Goal: Information Seeking & Learning: Learn about a topic

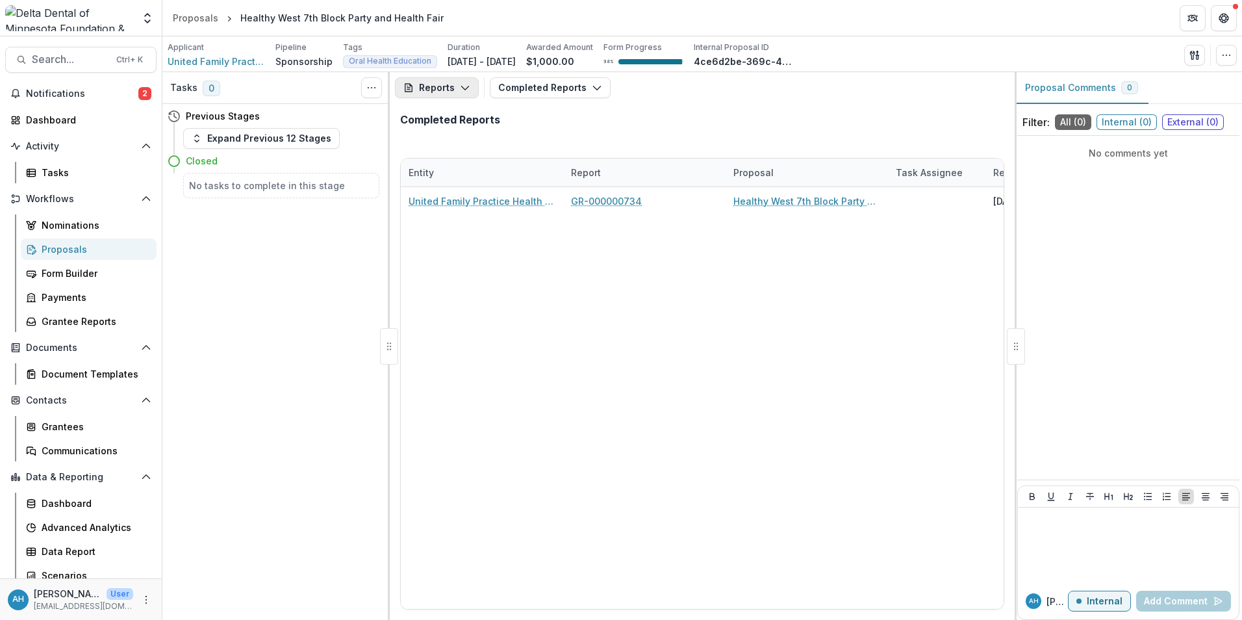
click at [455, 92] on button "Reports" at bounding box center [437, 87] width 84 height 21
click at [475, 116] on div "Proposal" at bounding box center [480, 117] width 119 height 14
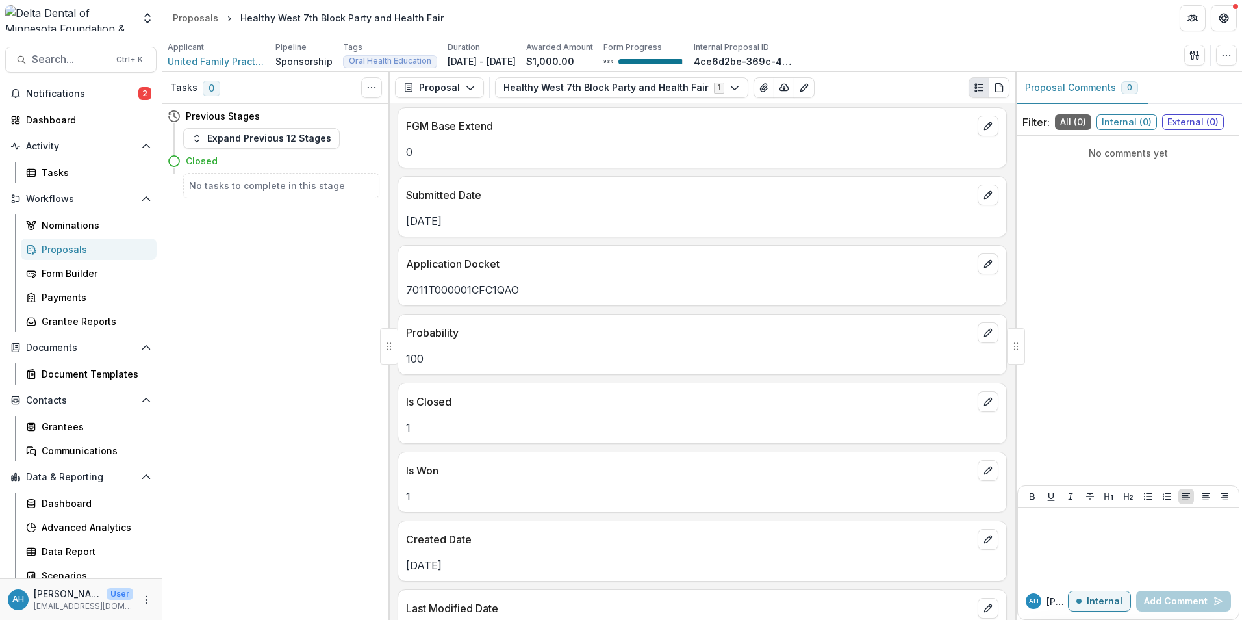
scroll to position [390, 0]
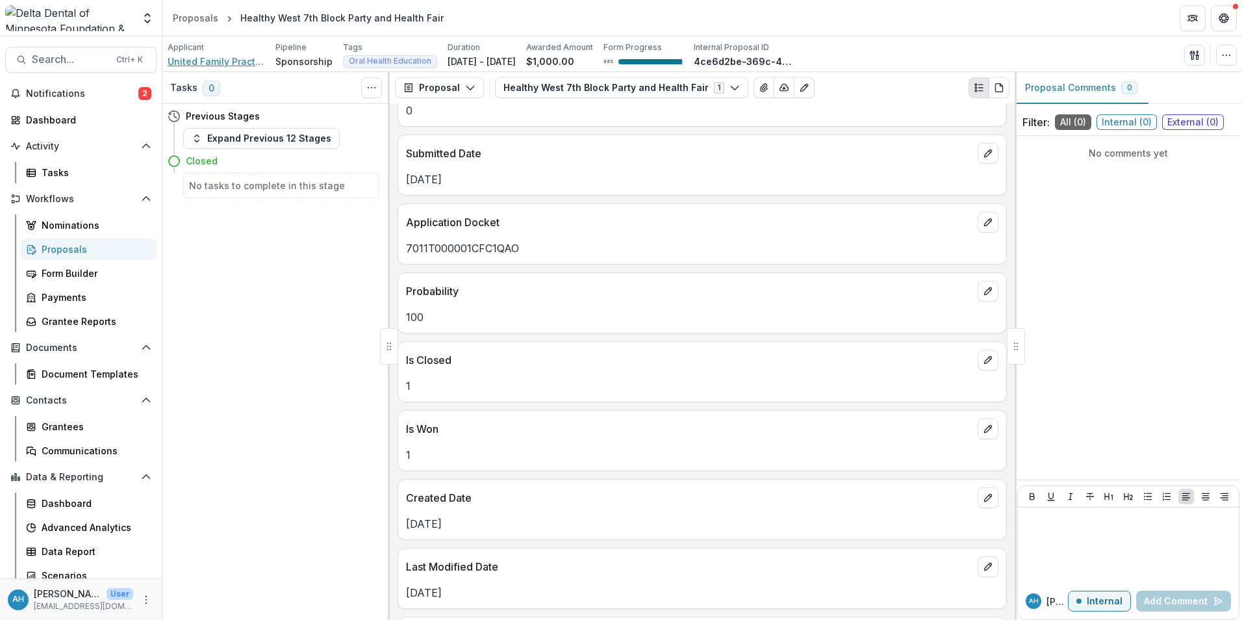
click at [215, 61] on span "United Family Practice Health Center" at bounding box center [216, 62] width 97 height 14
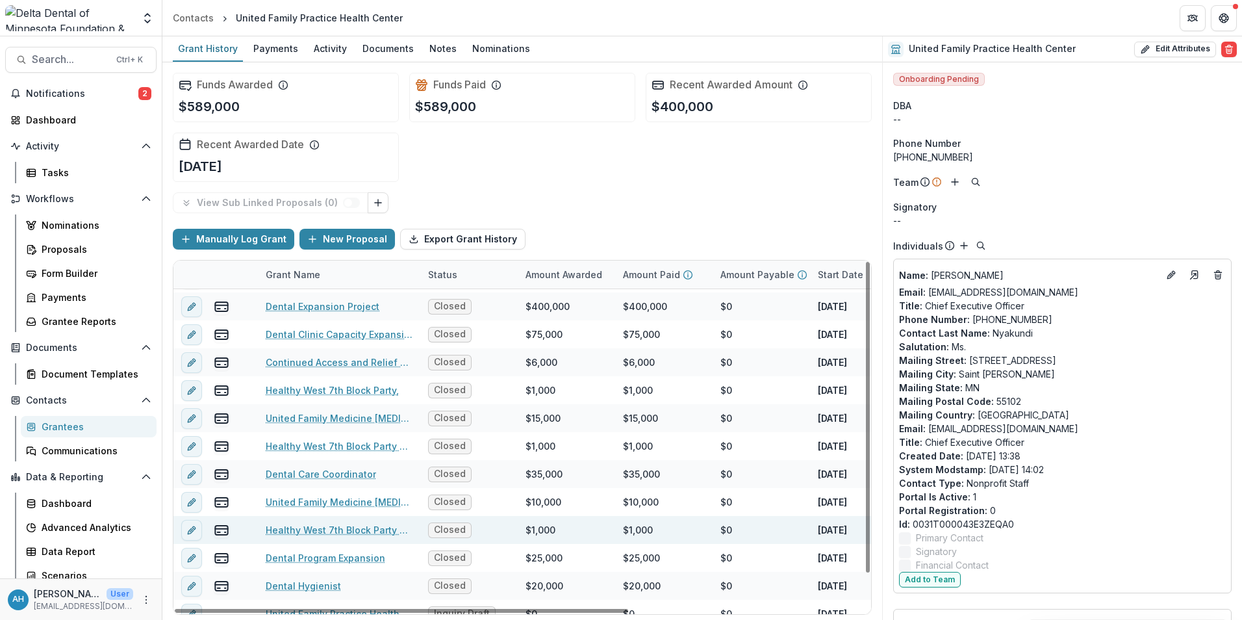
scroll to position [38, 0]
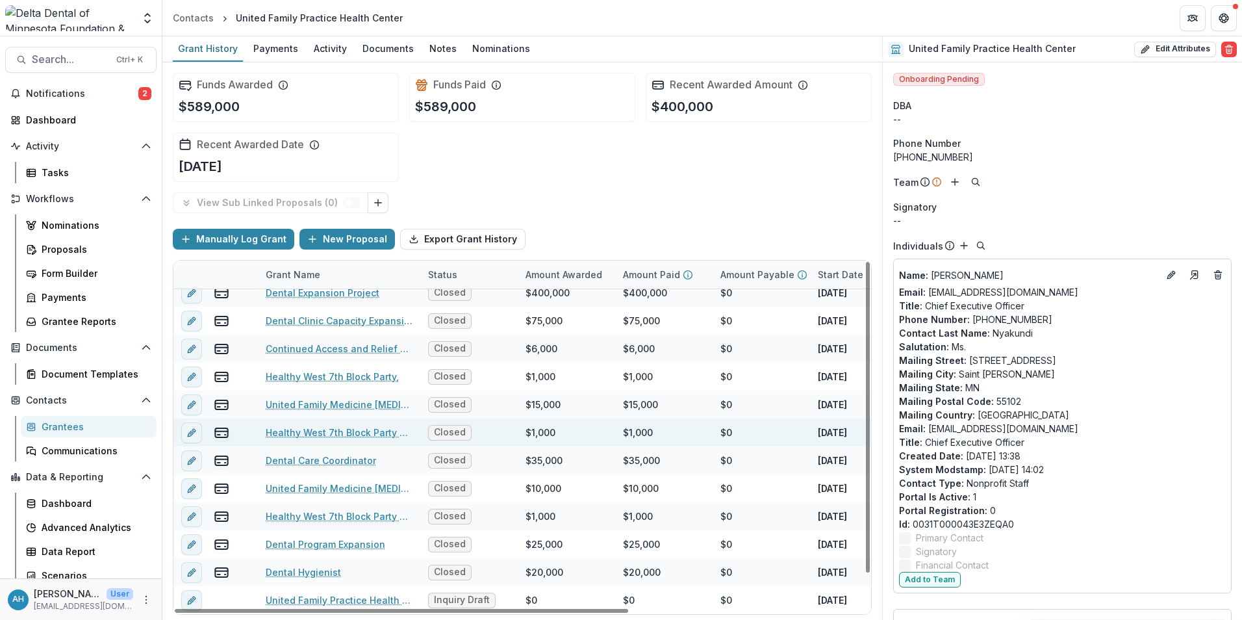
click at [340, 433] on link "Healthy West 7th Block Party and Health Fair" at bounding box center [339, 432] width 147 height 14
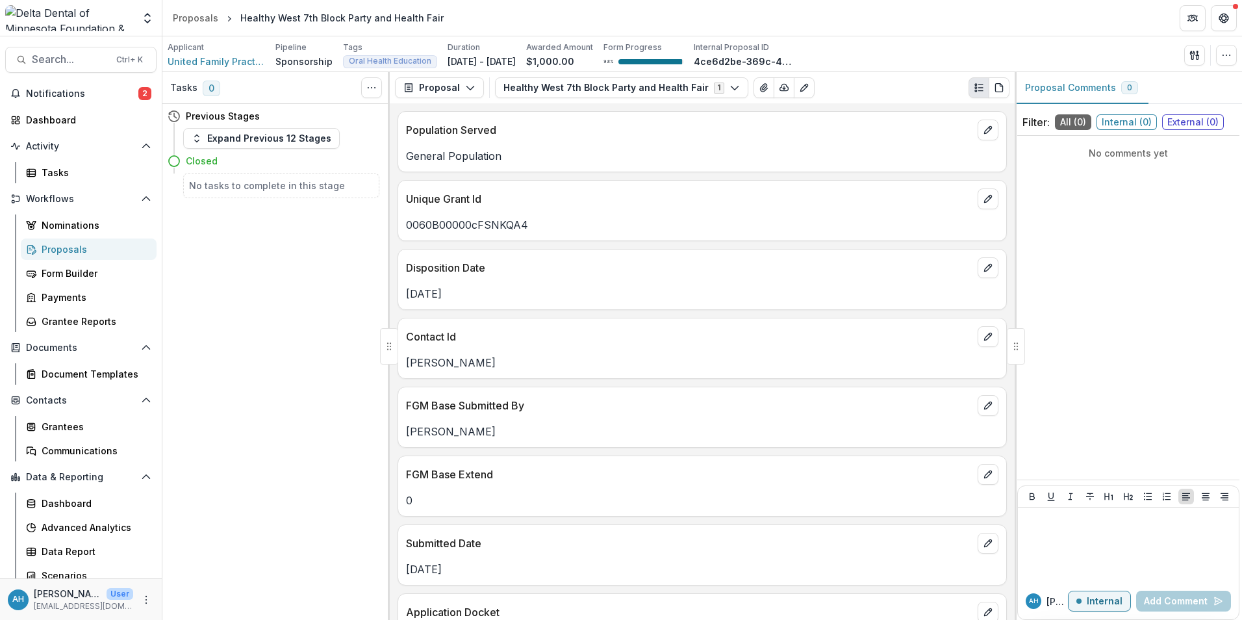
click at [67, 248] on div "Proposals" at bounding box center [94, 249] width 105 height 14
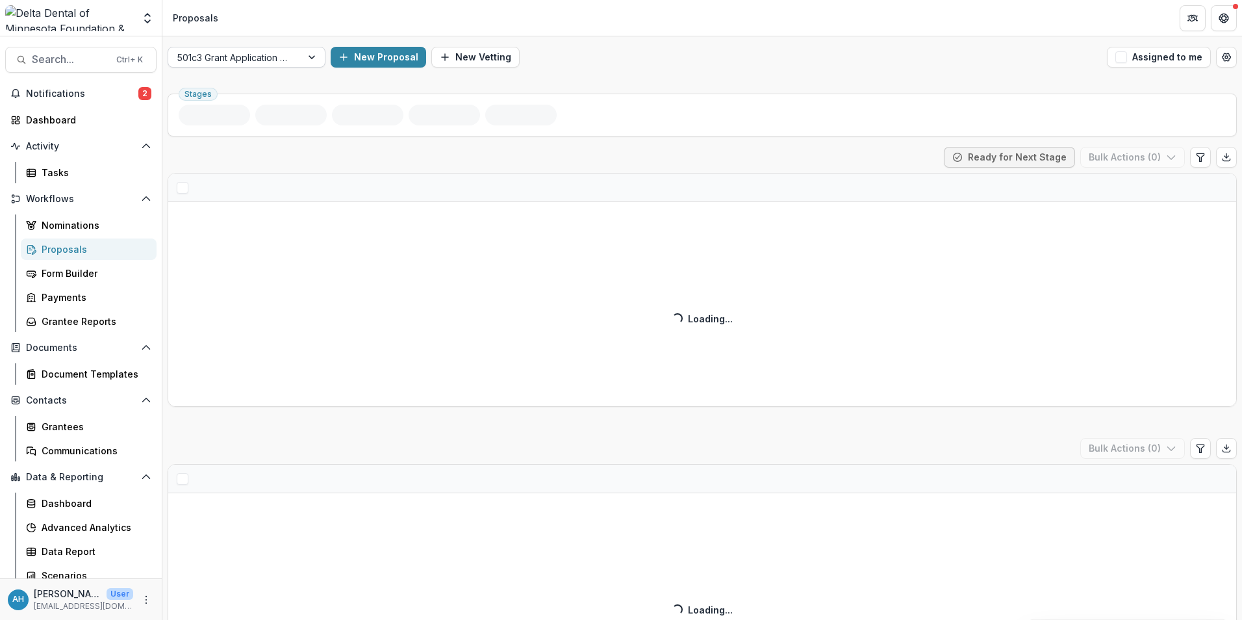
click at [292, 60] on div at bounding box center [234, 57] width 115 height 16
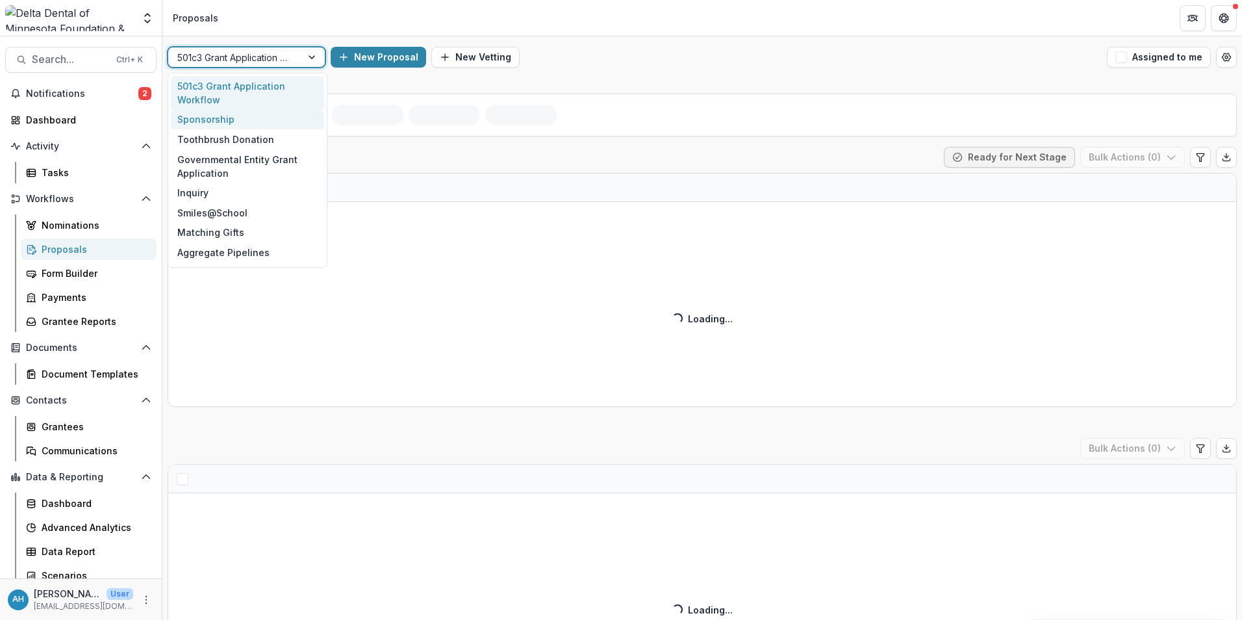
click at [213, 121] on div "Sponsorship" at bounding box center [247, 120] width 153 height 20
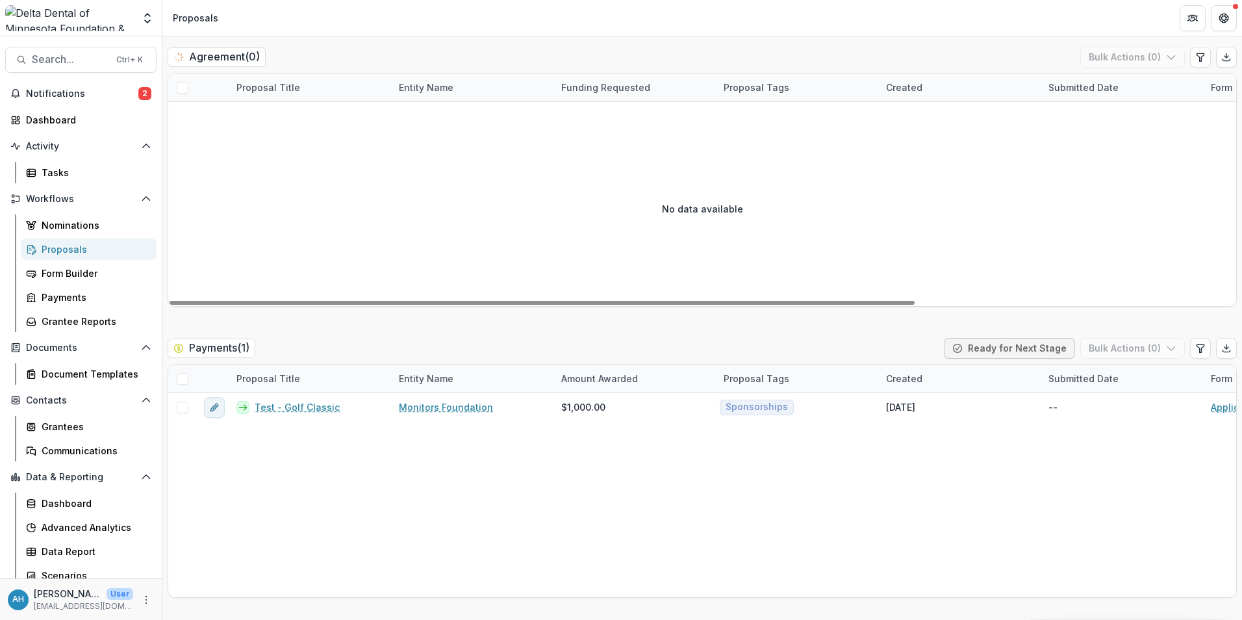
scroll to position [2273, 0]
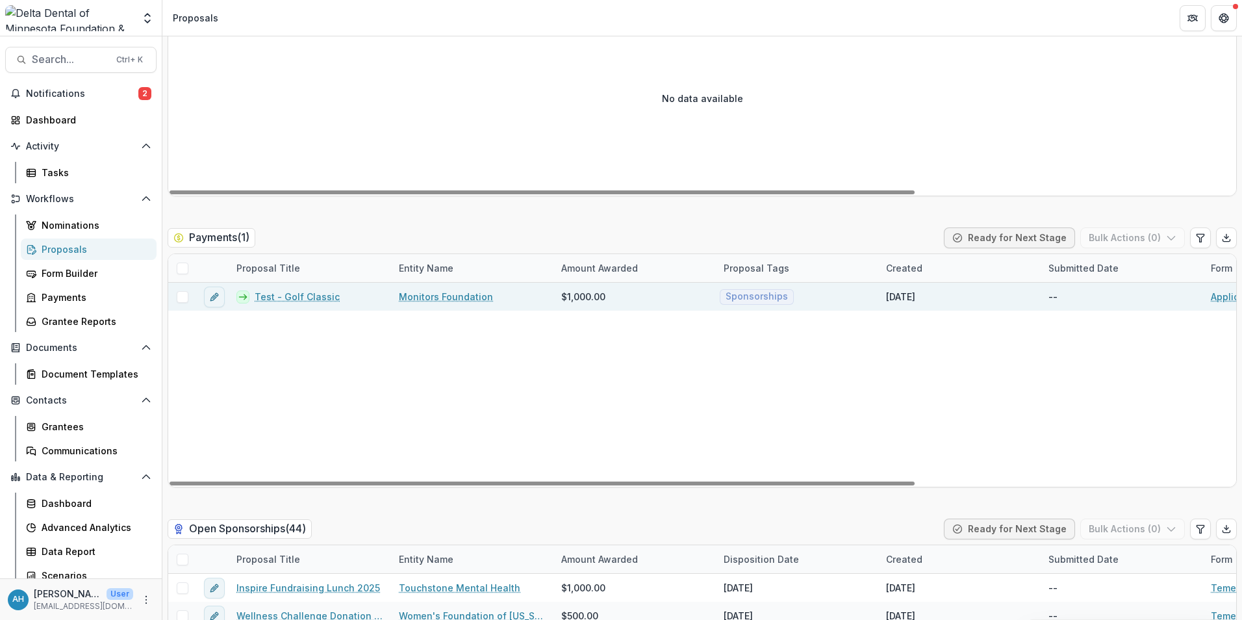
click at [294, 296] on link "Test - Golf Classic" at bounding box center [297, 297] width 85 height 14
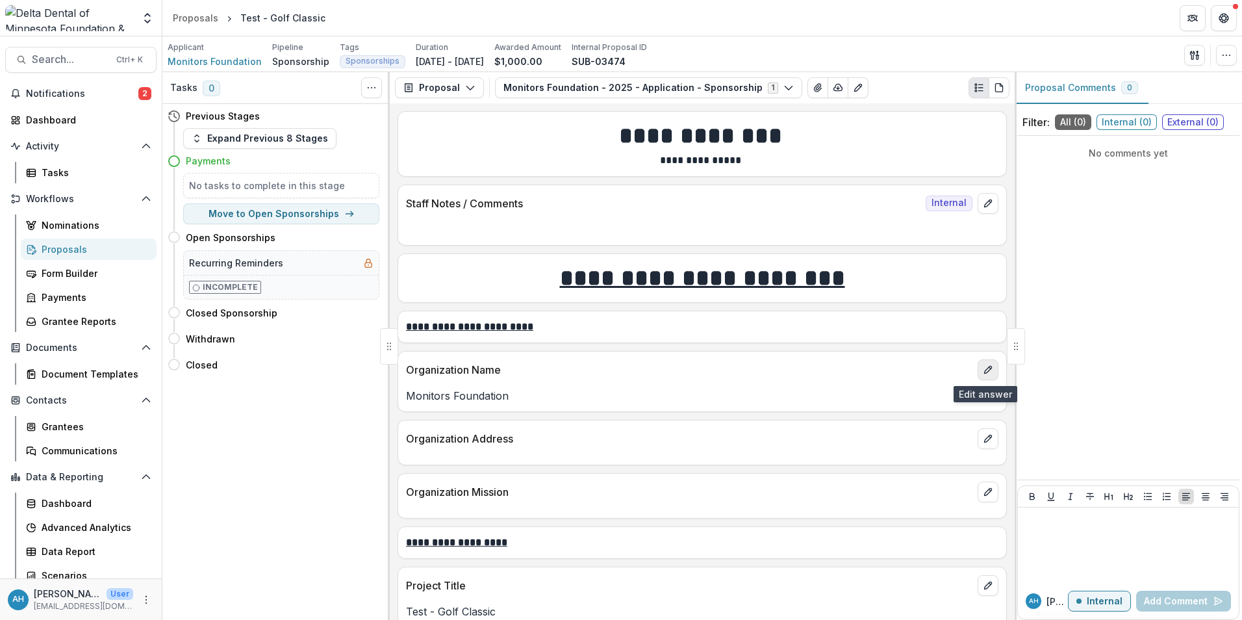
click at [987, 369] on icon "edit" at bounding box center [987, 369] width 7 height 7
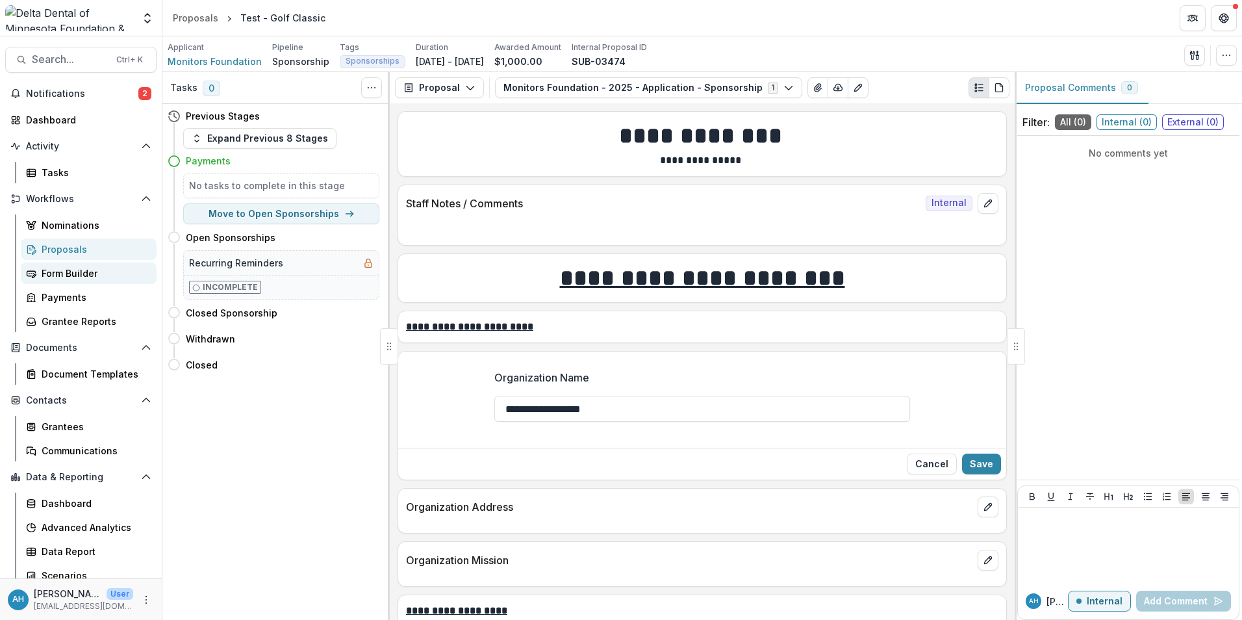
click at [64, 277] on div "Form Builder" at bounding box center [94, 273] width 105 height 14
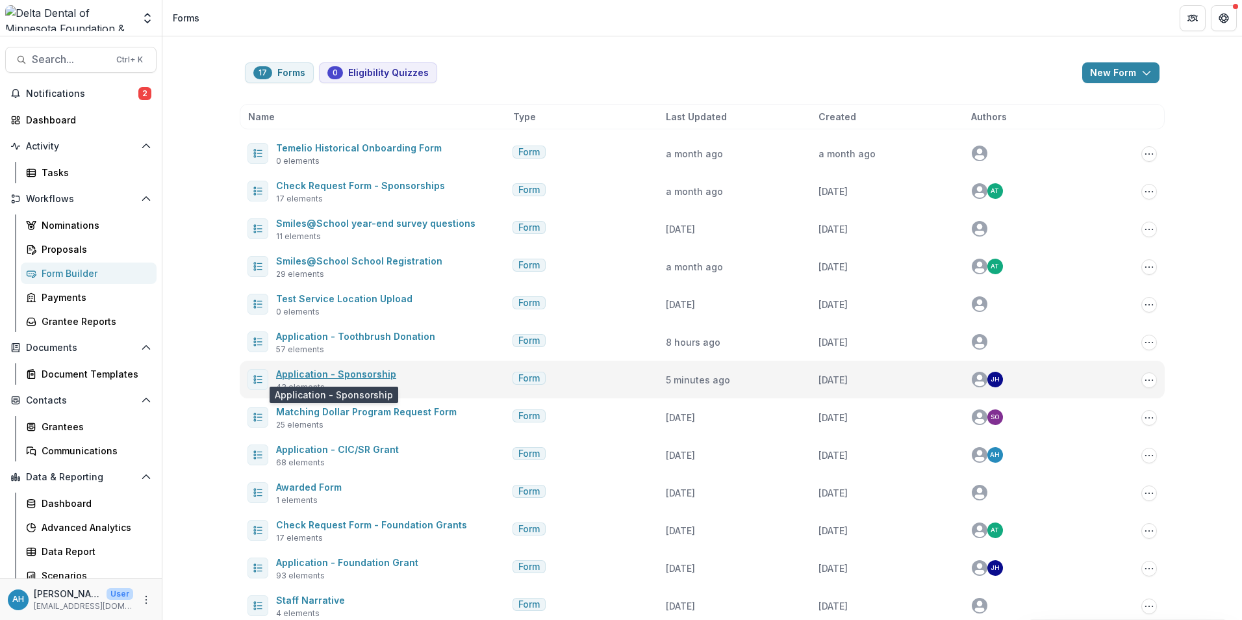
click at [362, 373] on link "Application - Sponsorship" at bounding box center [336, 373] width 120 height 11
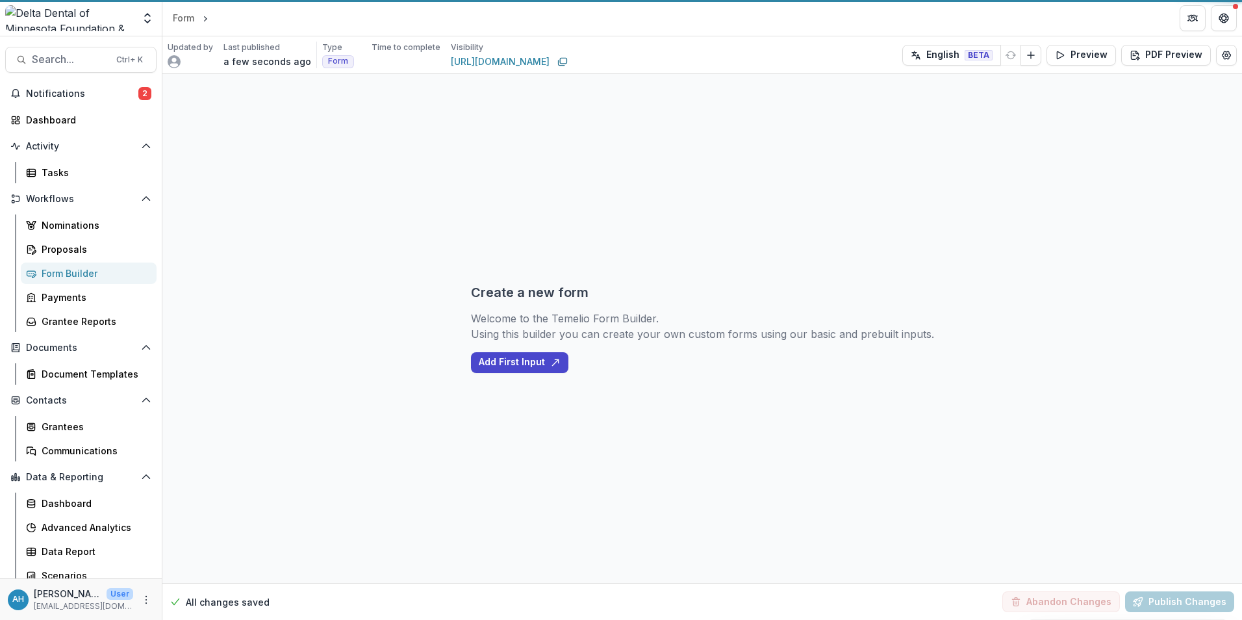
select select "********"
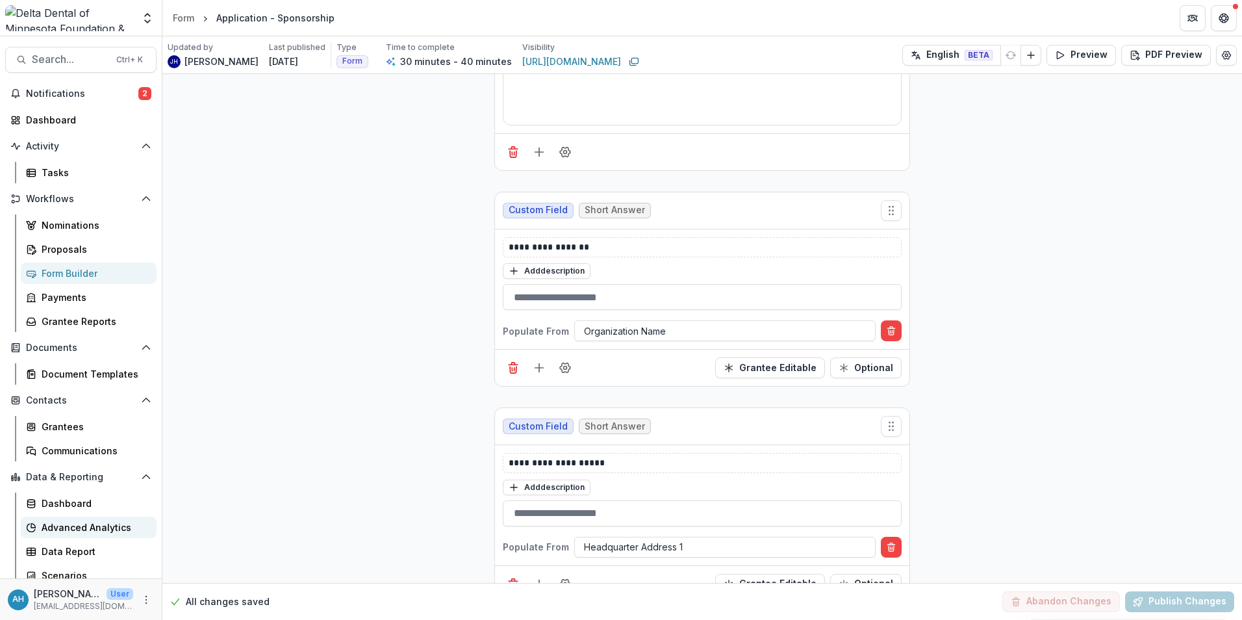
scroll to position [8, 0]
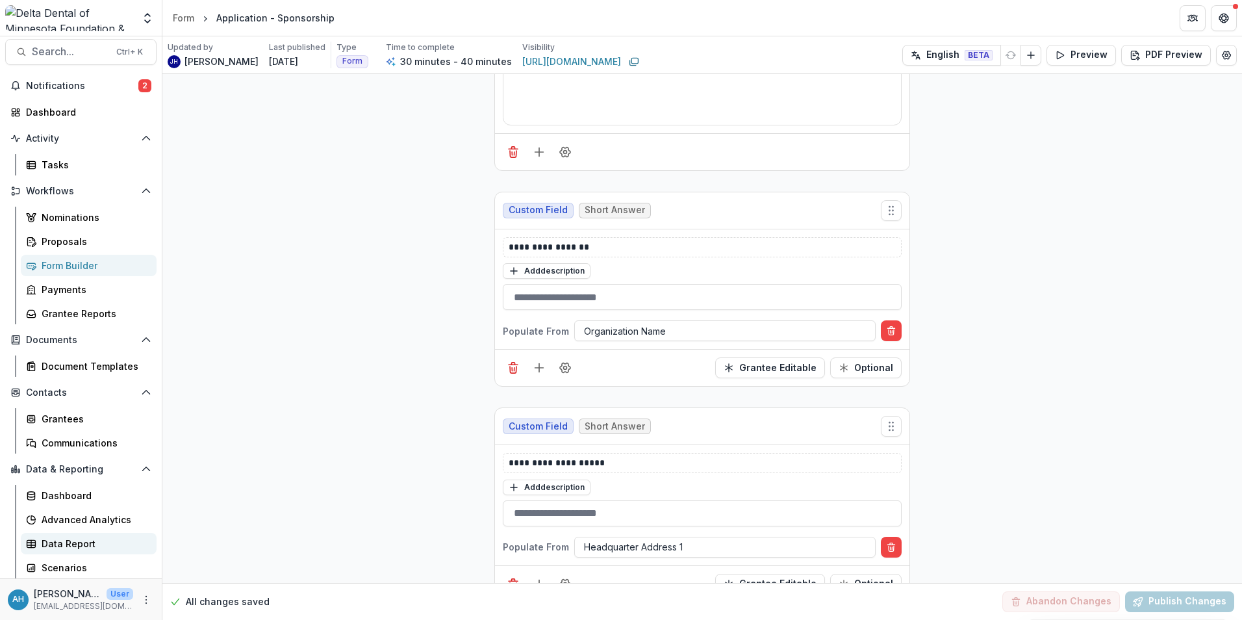
drag, startPoint x: 74, startPoint y: 544, endPoint x: 80, endPoint y: 538, distance: 8.7
click at [74, 544] on div "Data Report" at bounding box center [94, 543] width 105 height 14
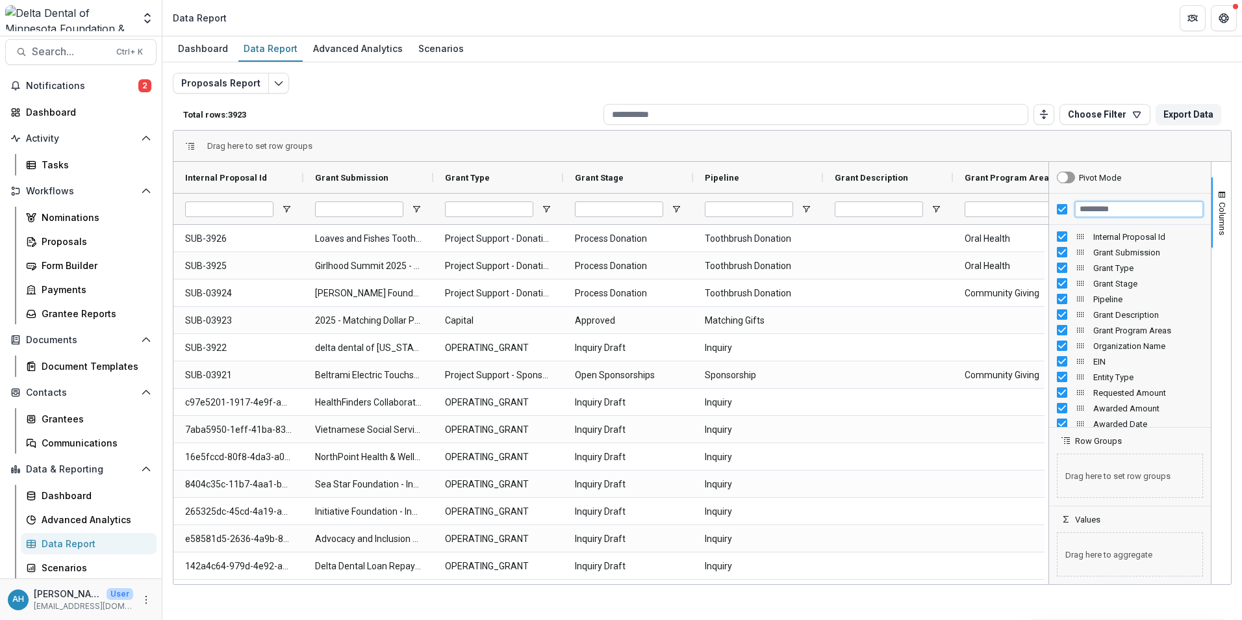
click at [1120, 210] on input "Filter Columns Input" at bounding box center [1139, 209] width 128 height 16
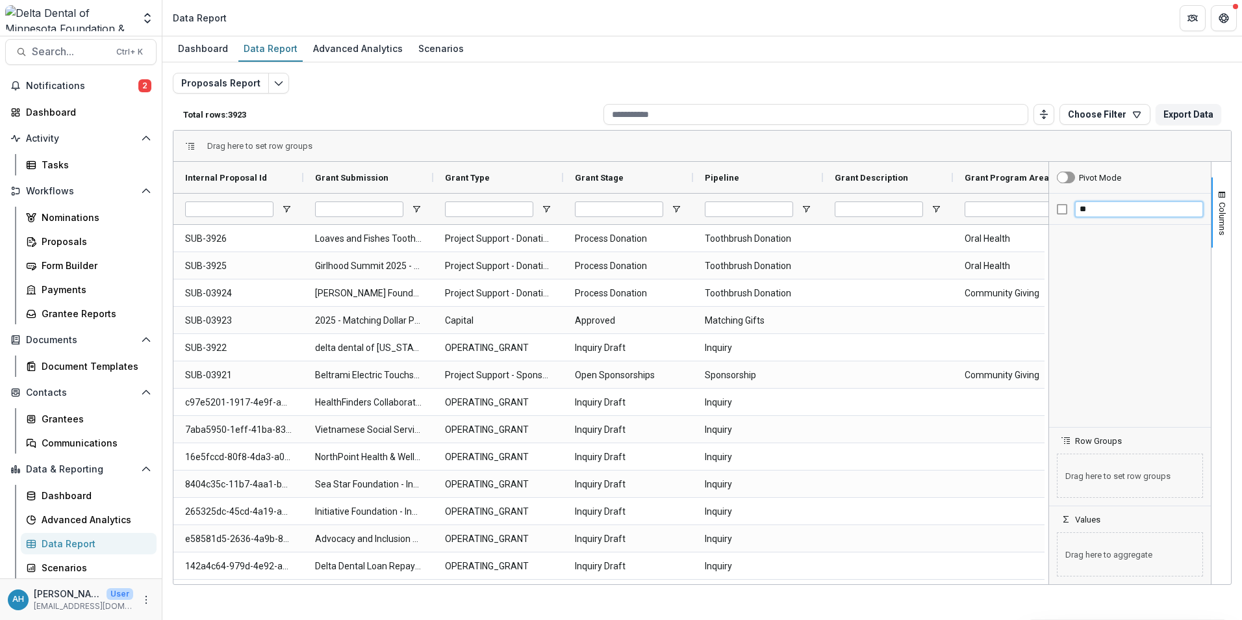
type input "*"
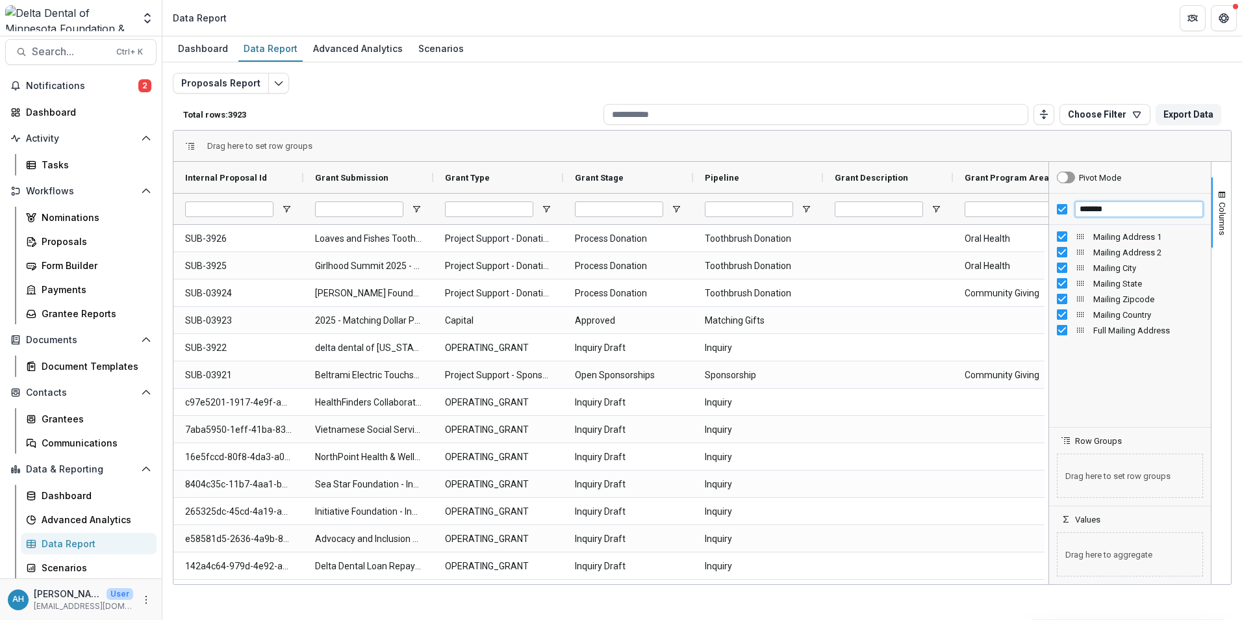
type input "*******"
click at [1129, 238] on span "Mailing Address 1" at bounding box center [1148, 237] width 110 height 10
click at [481, 95] on div "Proposals Report Total rows: 3923 Choose Filter Personal Filters Team Filters T…" at bounding box center [702, 313] width 1059 height 481
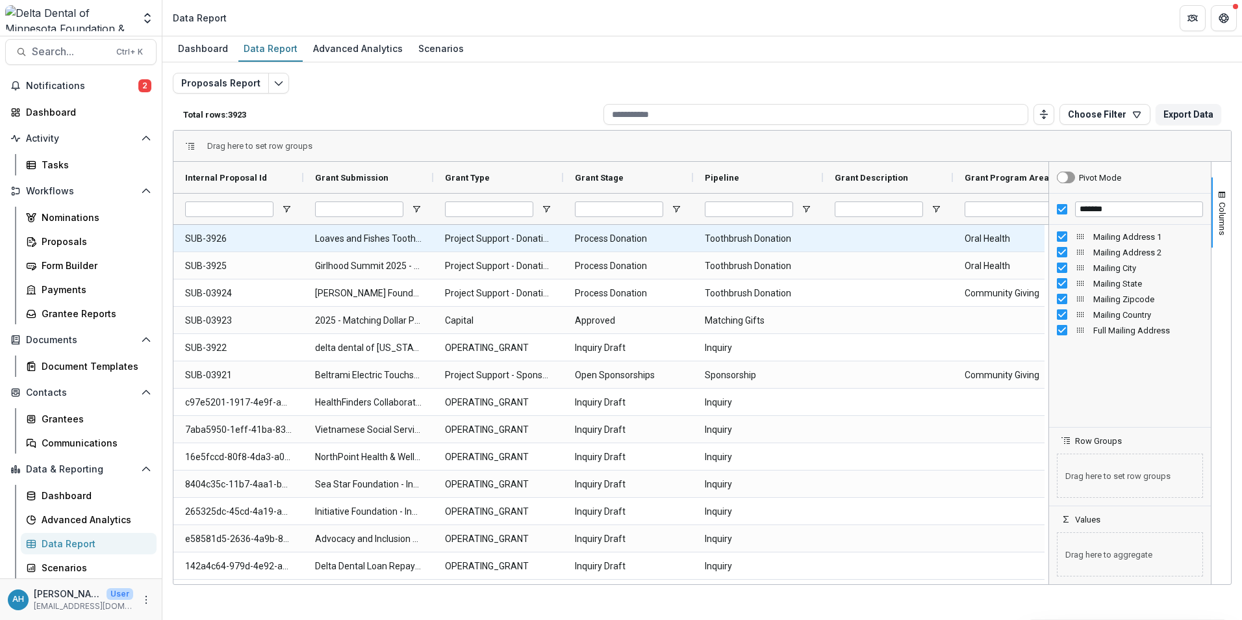
click at [364, 244] on Submission-463 "Loaves and Fishes Toothbrush Donation" at bounding box center [368, 238] width 107 height 27
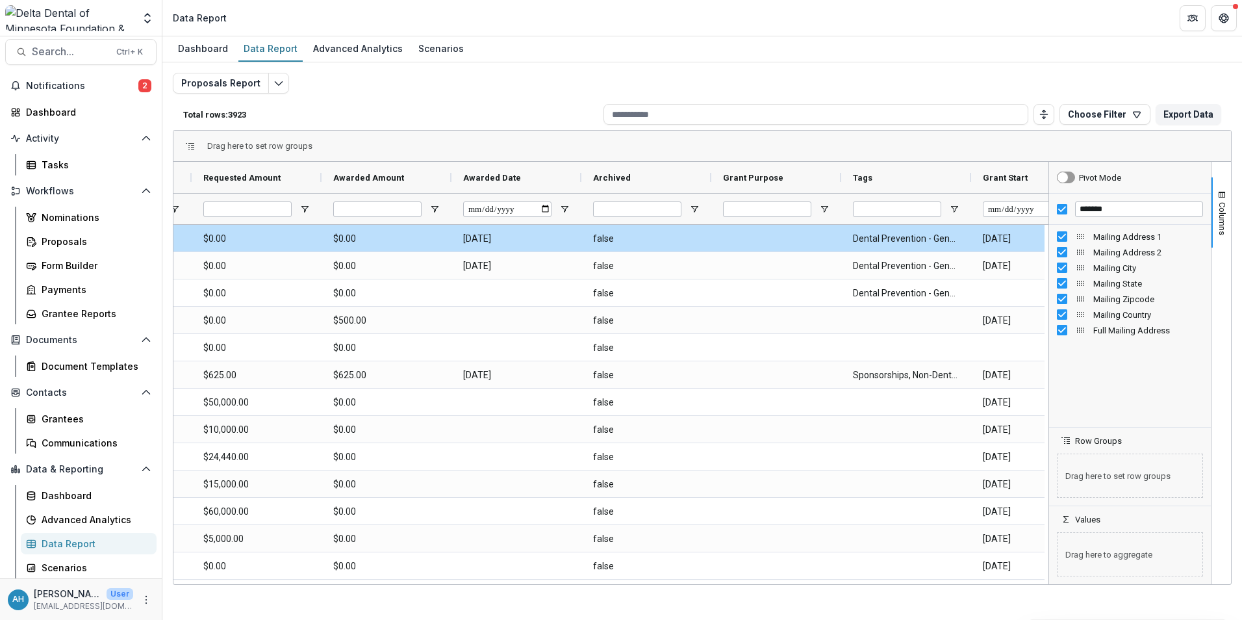
scroll to position [0, 410]
